Goal: Information Seeking & Learning: Find specific fact

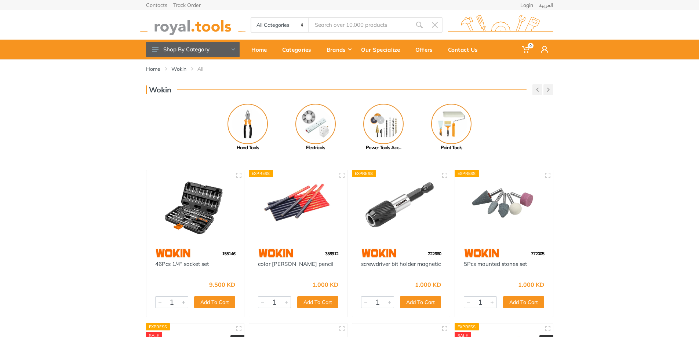
click at [348, 23] on input "Site search" at bounding box center [360, 24] width 103 height 15
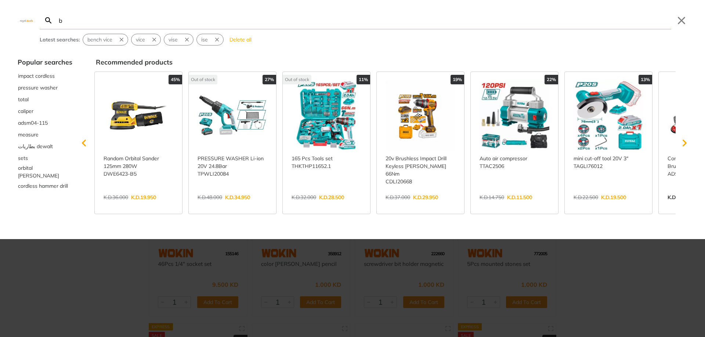
type input "b"
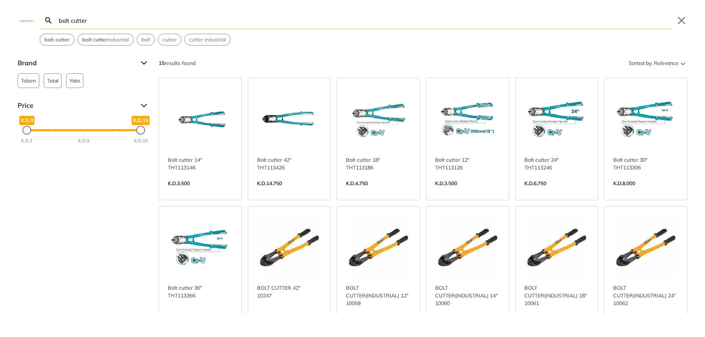
type input "bolt cutter"
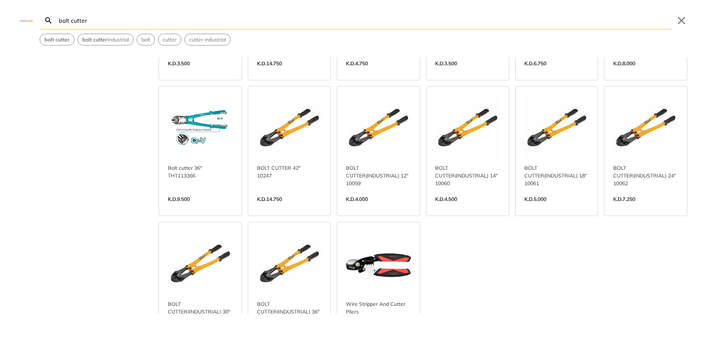
scroll to position [147, 0]
